Goal: Task Accomplishment & Management: Manage account settings

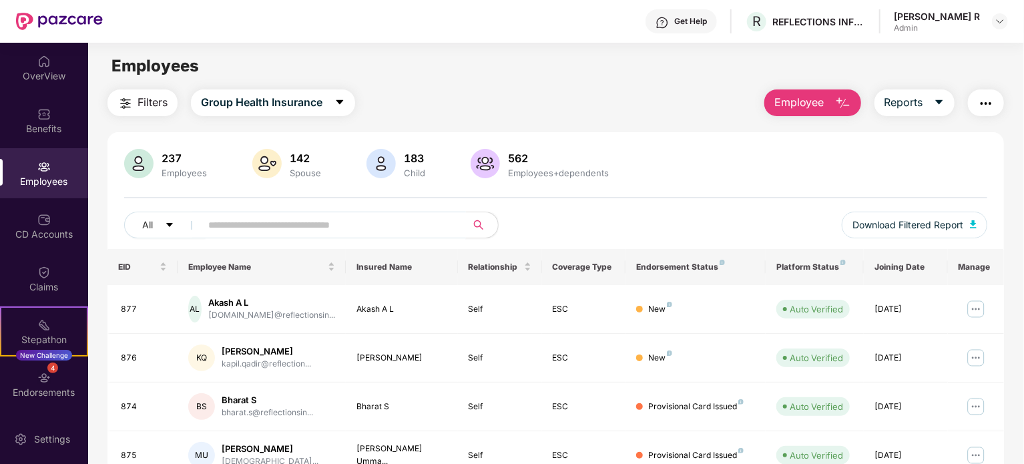
click at [260, 220] on input "text" at bounding box center [328, 225] width 240 height 20
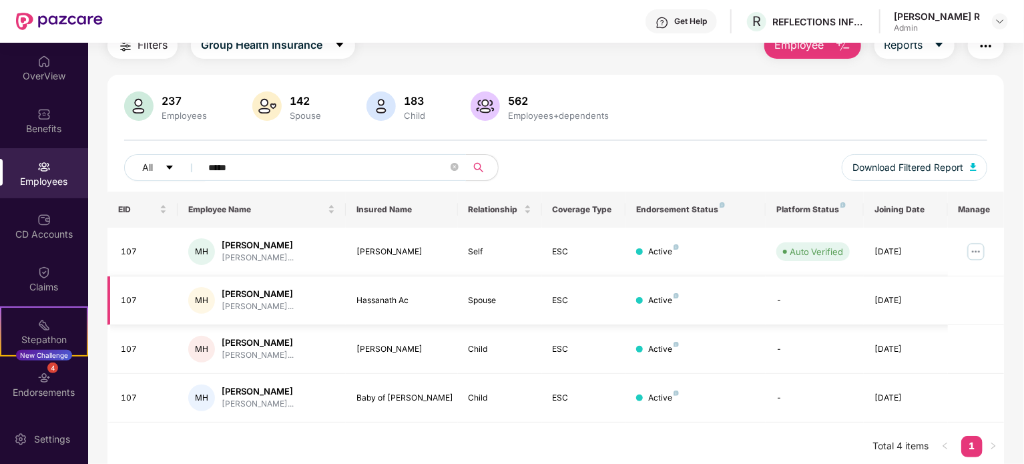
scroll to position [63, 0]
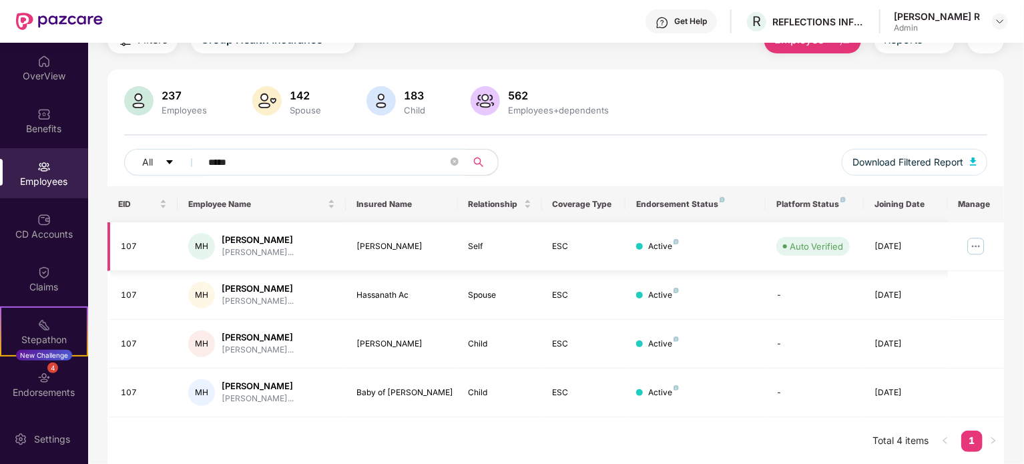
type input "*****"
click at [975, 242] on img at bounding box center [976, 246] width 21 height 21
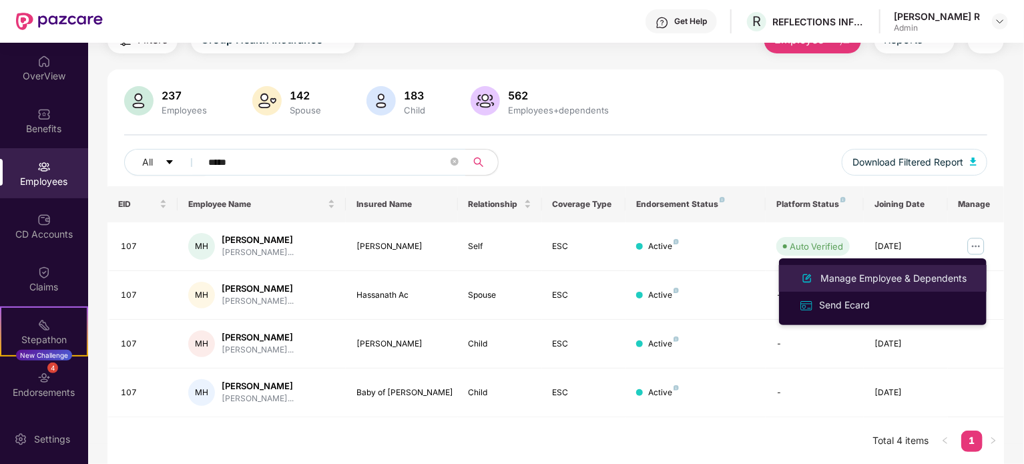
click at [903, 278] on div "Manage Employee & Dependents" at bounding box center [894, 278] width 152 height 15
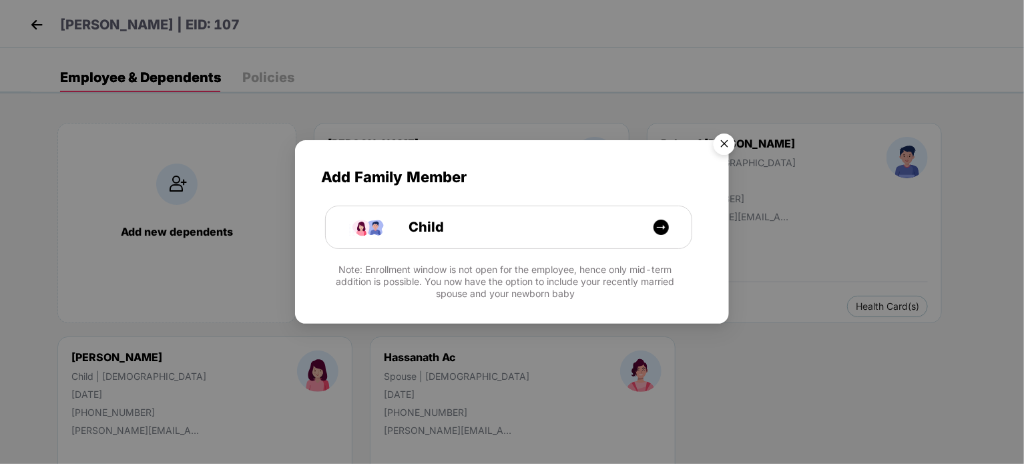
click at [722, 144] on img "Close" at bounding box center [724, 146] width 37 height 37
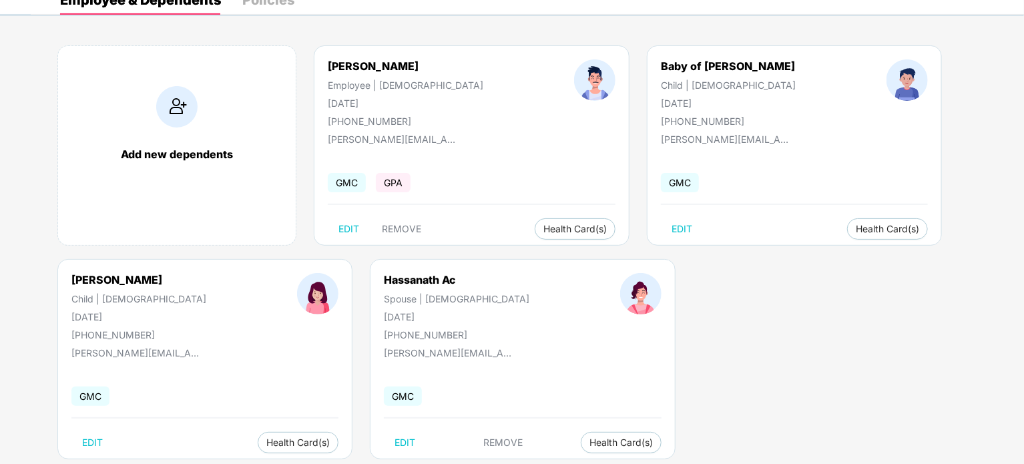
scroll to position [77, 0]
click at [856, 228] on span "Health Card(s)" at bounding box center [887, 229] width 63 height 7
click at [779, 254] on span "Health Insurance(ESC)" at bounding box center [792, 255] width 117 height 15
